Goal: Task Accomplishment & Management: Manage account settings

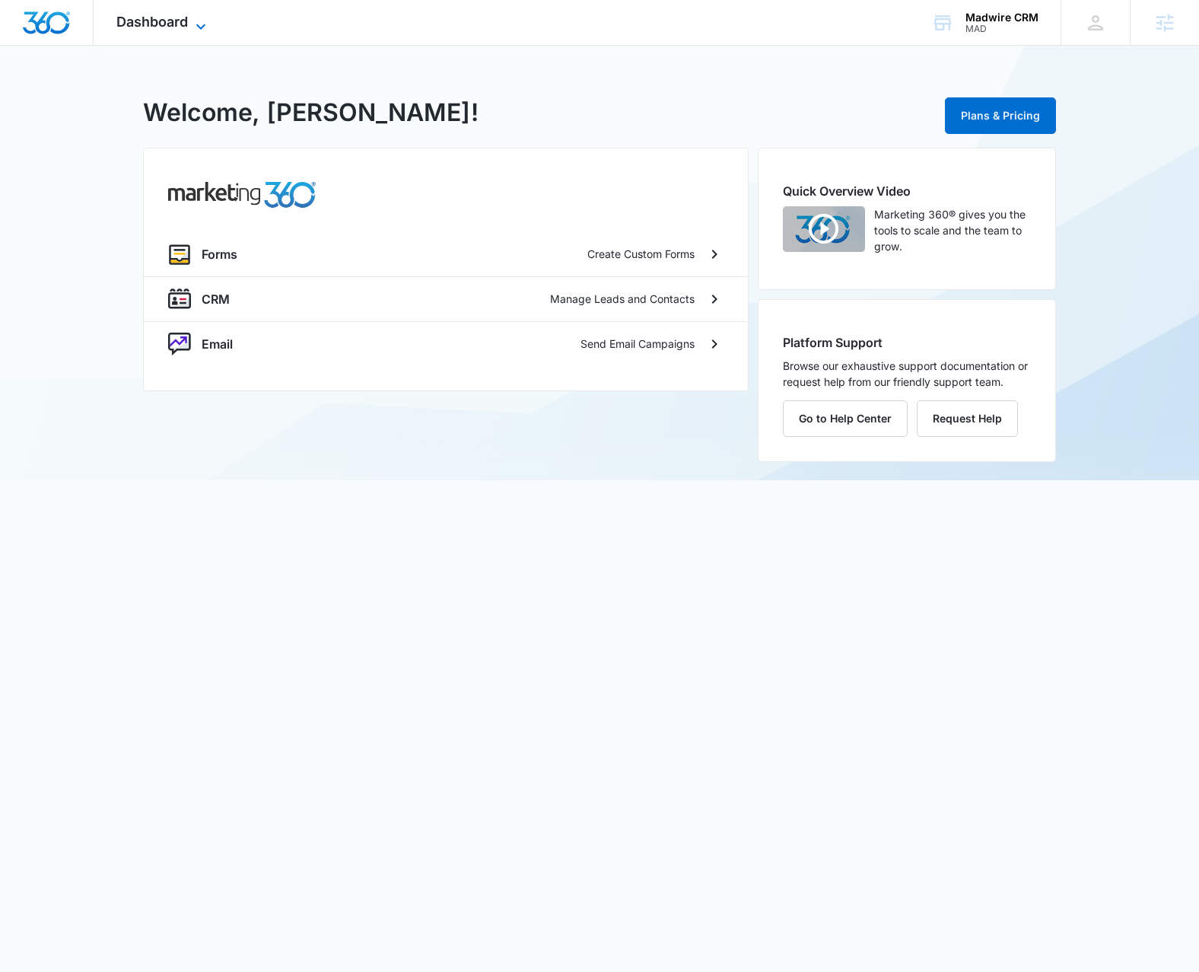
click at [140, 27] on span "Dashboard" at bounding box center [152, 22] width 72 height 16
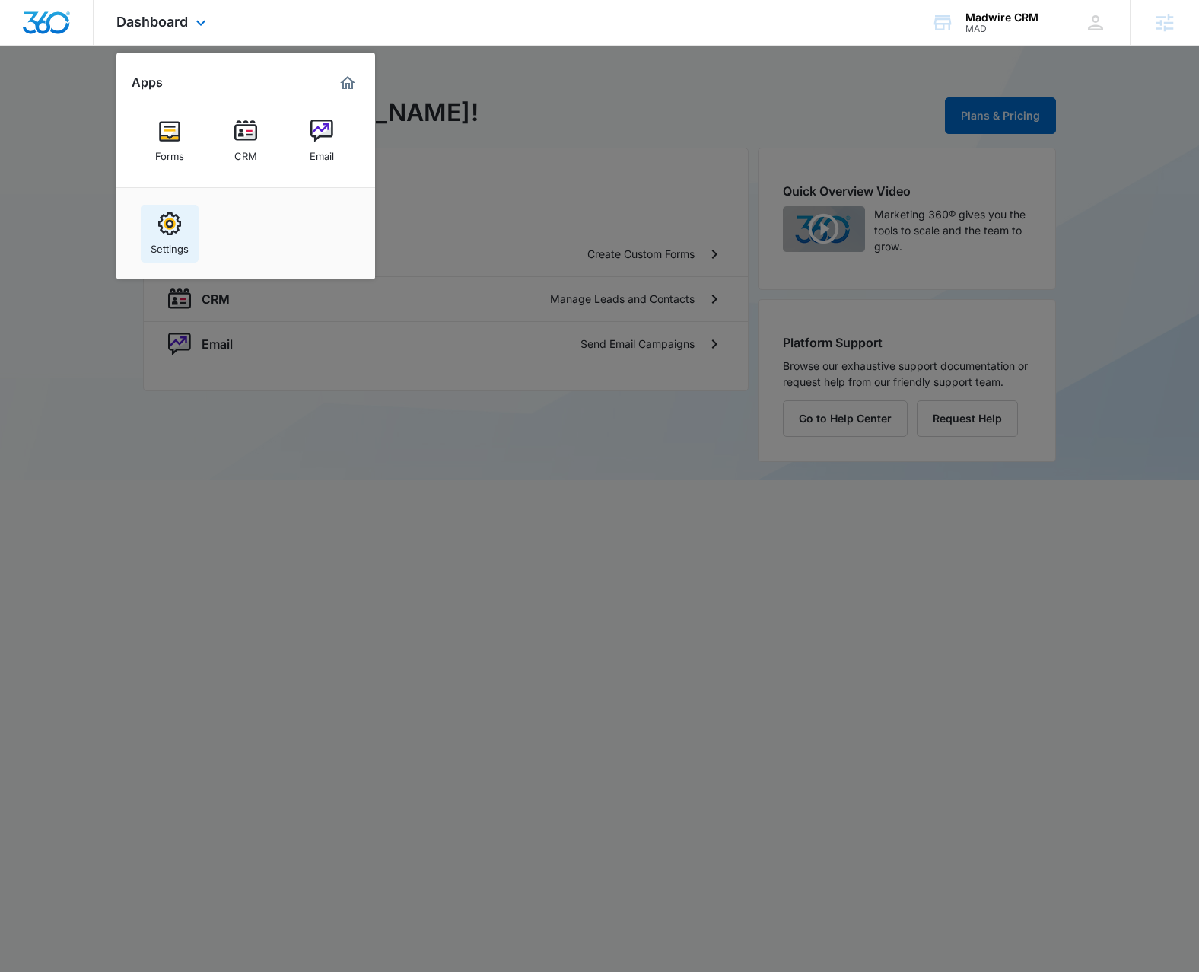
click at [158, 228] on img at bounding box center [169, 223] width 23 height 23
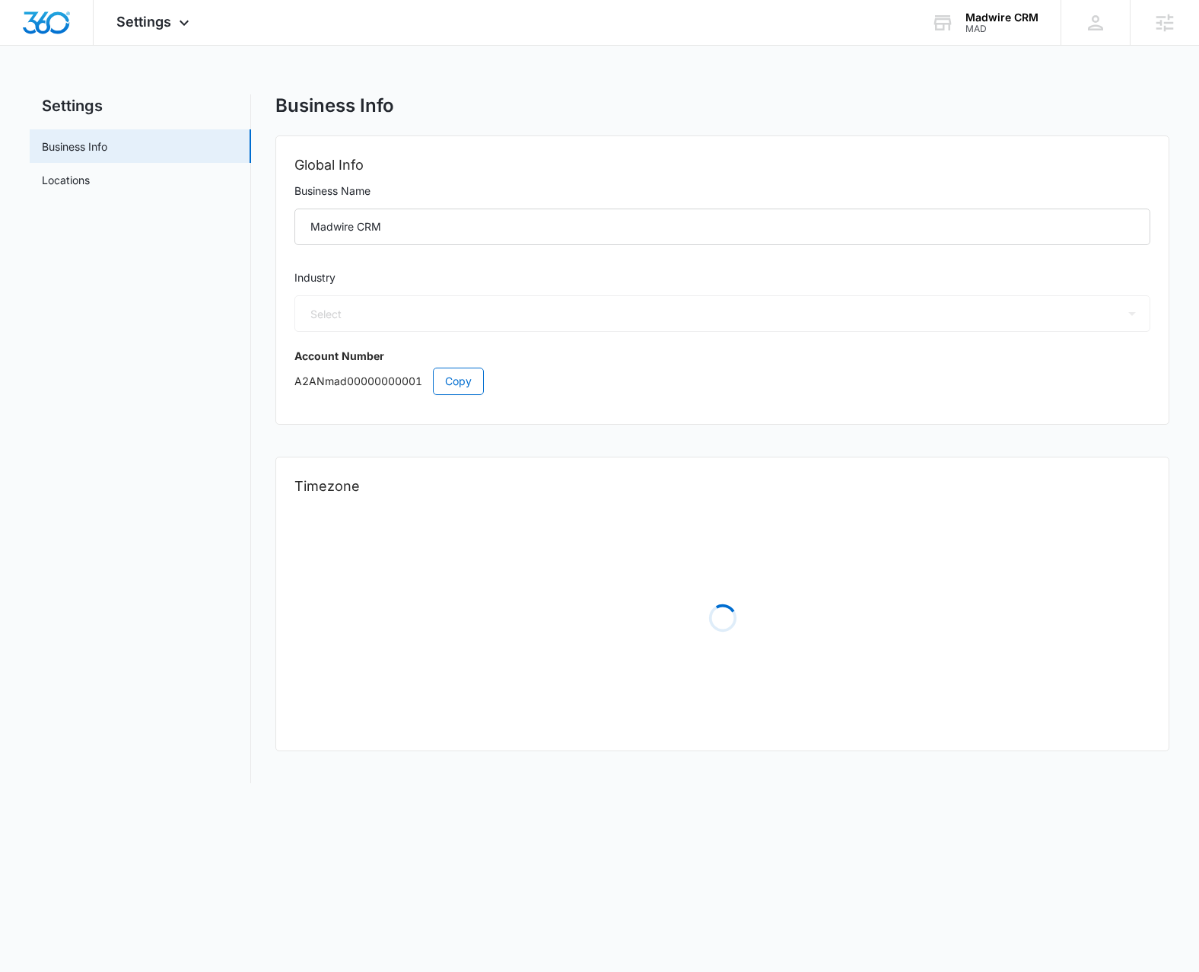
select select "6"
select select "US"
select select "America/[GEOGRAPHIC_DATA]"
click at [90, 175] on link "Locations" at bounding box center [66, 180] width 48 height 16
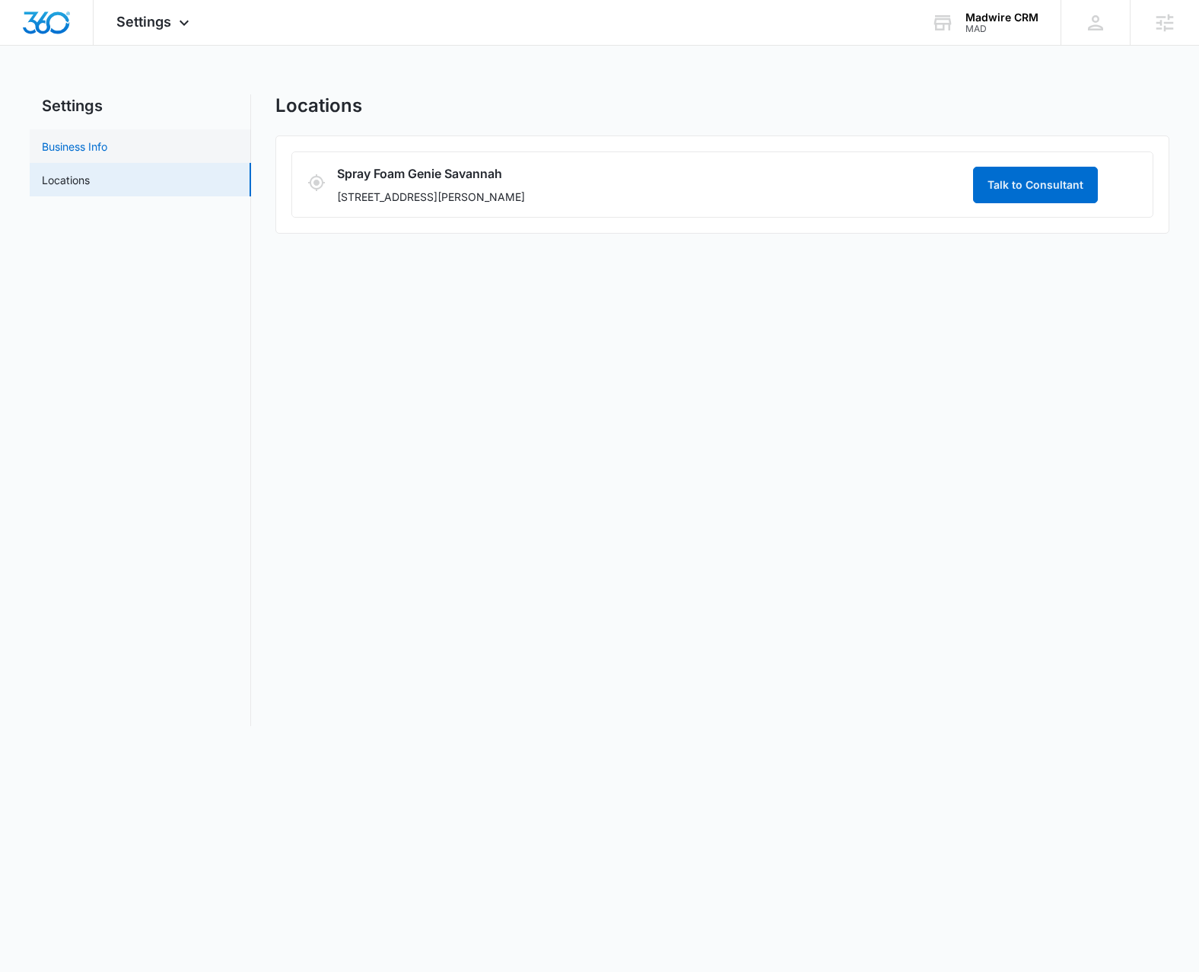
click at [93, 150] on link "Business Info" at bounding box center [74, 147] width 65 height 16
select select "6"
select select "US"
select select "America/[GEOGRAPHIC_DATA]"
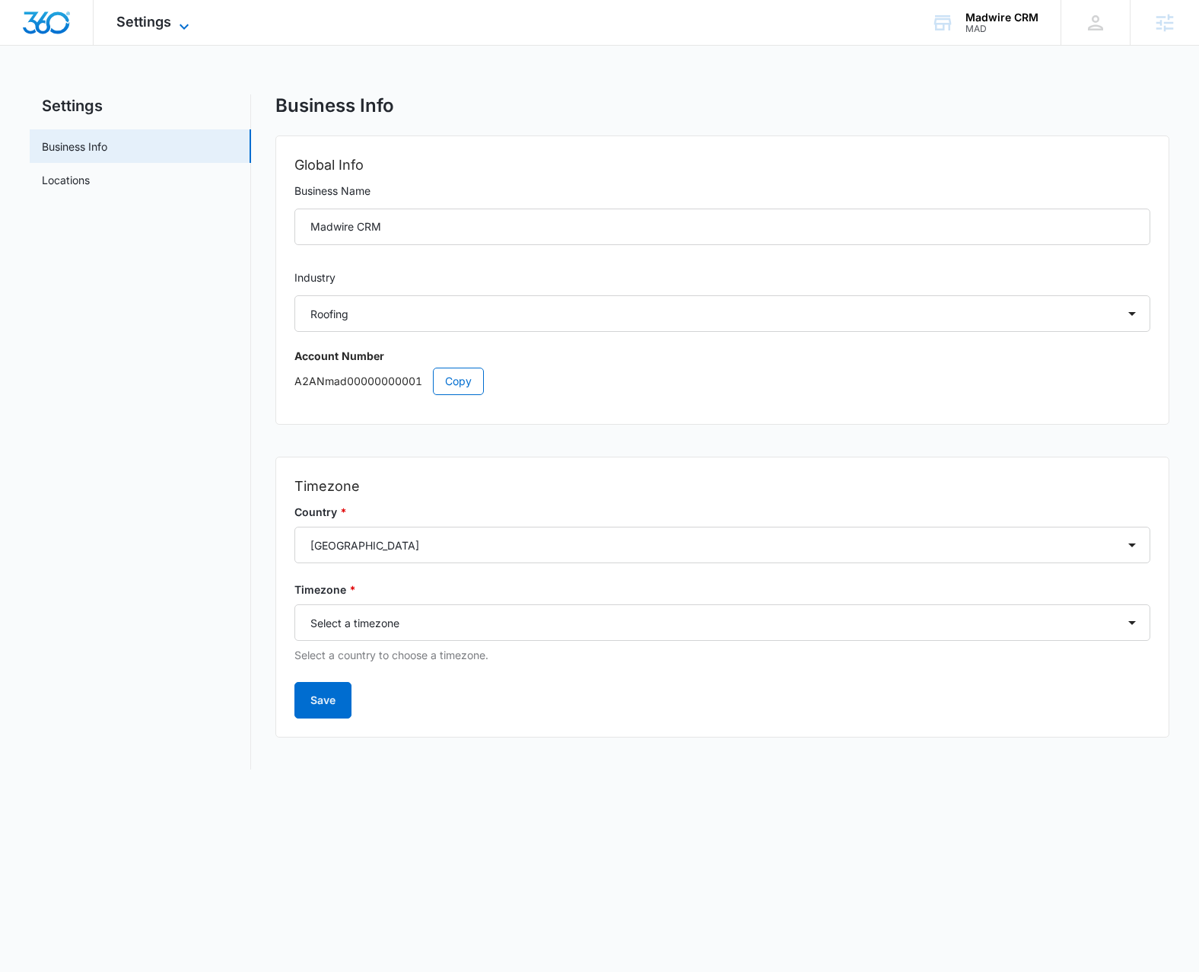
click at [132, 23] on span "Settings" at bounding box center [143, 22] width 55 height 16
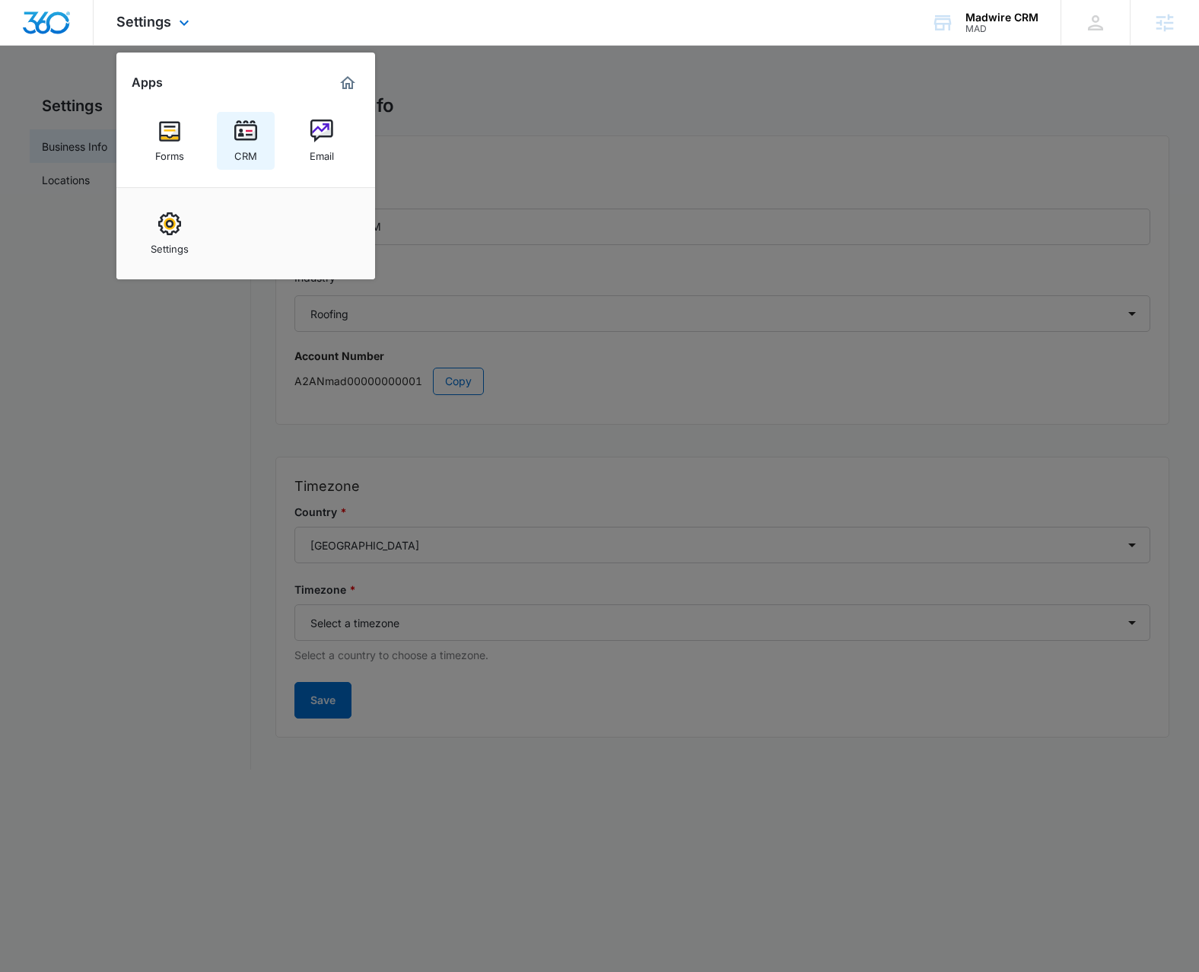
click at [252, 157] on div "CRM" at bounding box center [245, 152] width 23 height 20
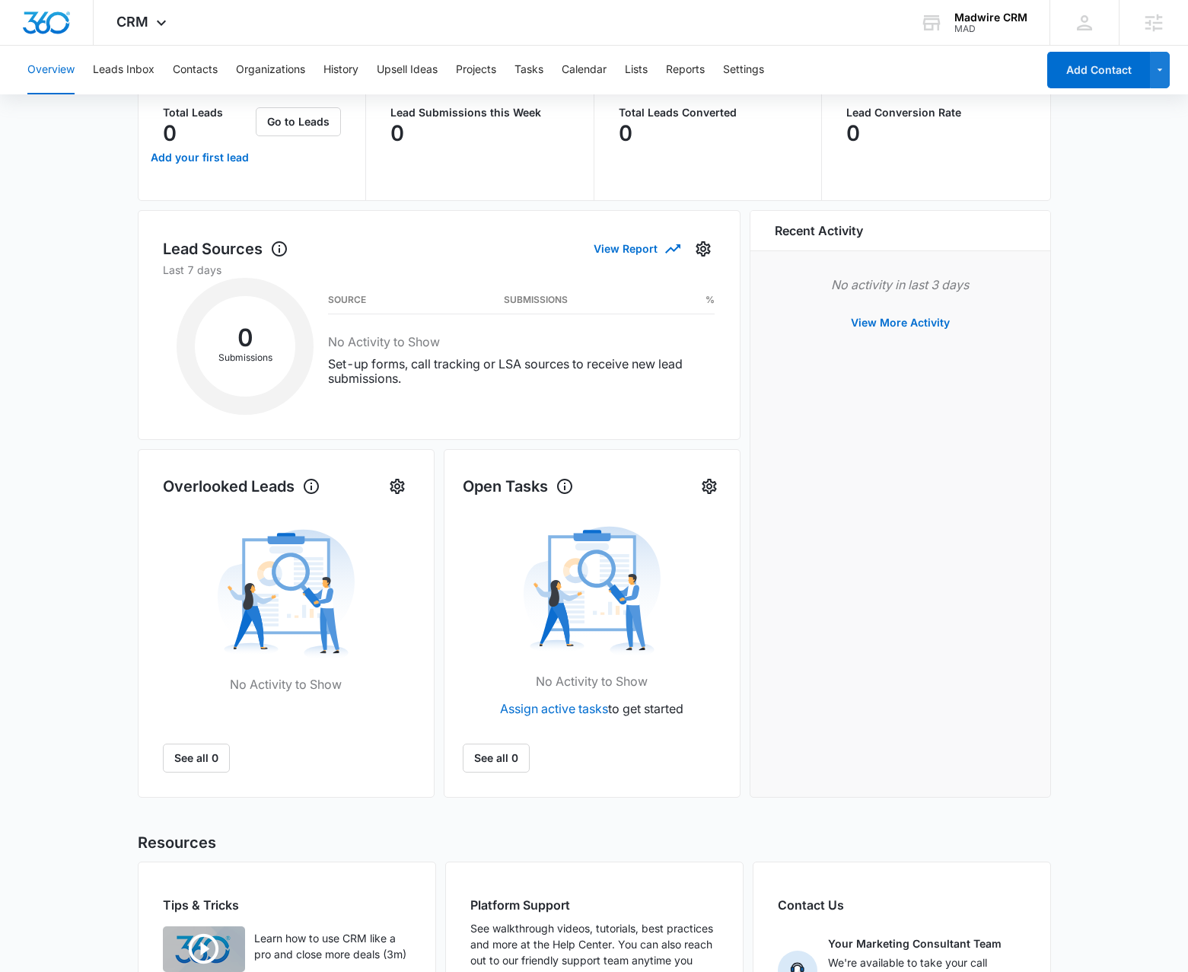
scroll to position [241, 0]
